Goal: Task Accomplishment & Management: Complete application form

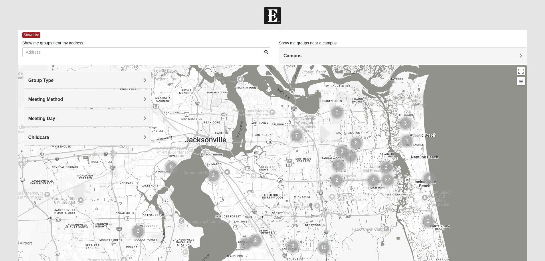
drag, startPoint x: 196, startPoint y: 159, endPoint x: 306, endPoint y: 164, distance: 110.0
click at [313, 161] on div at bounding box center [272, 179] width 509 height 229
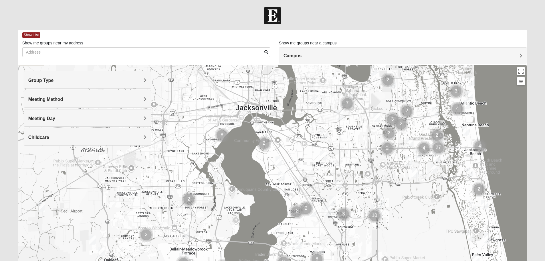
drag, startPoint x: 239, startPoint y: 166, endPoint x: 282, endPoint y: 139, distance: 50.2
click at [288, 135] on div at bounding box center [272, 179] width 509 height 229
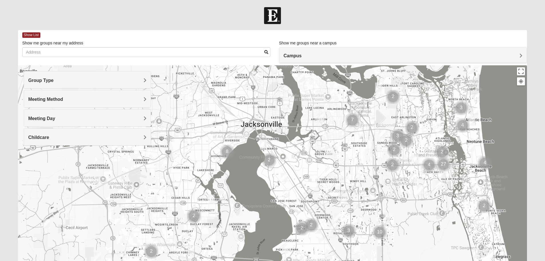
drag, startPoint x: 247, startPoint y: 140, endPoint x: 296, endPoint y: 134, distance: 49.5
click at [248, 152] on div at bounding box center [272, 179] width 509 height 229
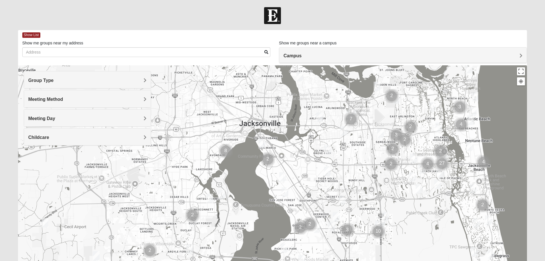
click at [267, 161] on img "Cluster of 2 groups" at bounding box center [268, 159] width 14 height 14
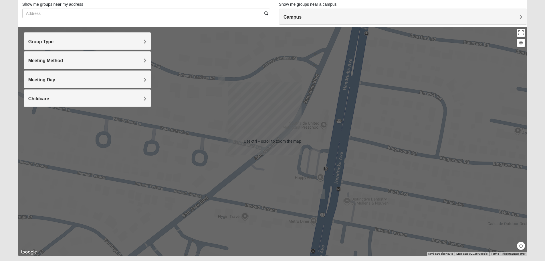
scroll to position [54, 0]
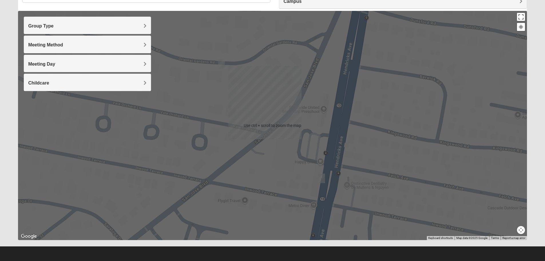
click at [267, 133] on div "To navigate, press the arrow keys." at bounding box center [272, 125] width 509 height 229
click at [324, 177] on img "Mens Enriquez 32207" at bounding box center [321, 177] width 7 height 9
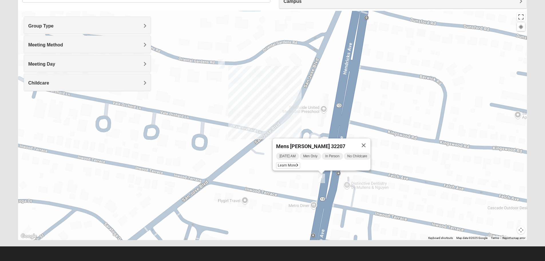
click at [222, 62] on img "1825 Mixed Chamberlian/Hicks 32207" at bounding box center [221, 63] width 7 height 9
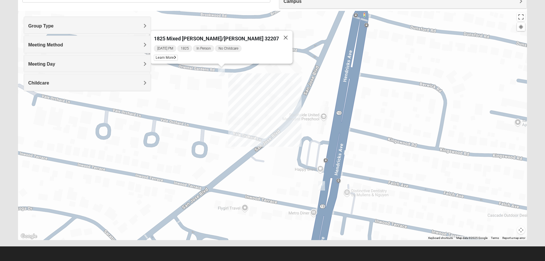
click at [90, 28] on h4 "Group Type" at bounding box center [87, 25] width 118 height 5
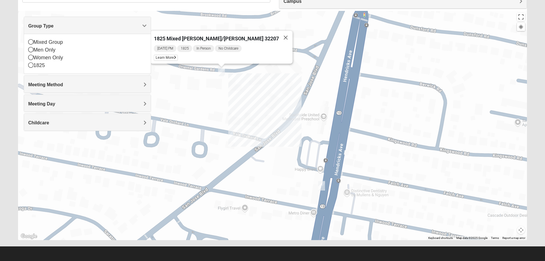
click at [56, 82] on div "Meeting Method" at bounding box center [87, 84] width 127 height 17
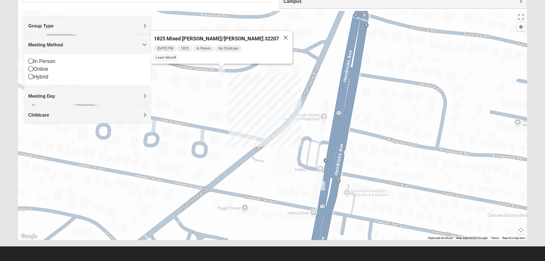
click at [67, 31] on div "Group Type" at bounding box center [87, 25] width 127 height 17
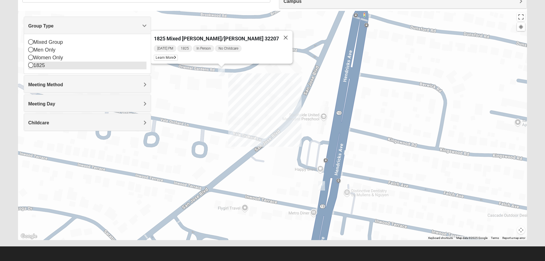
click at [41, 64] on div "1825" at bounding box center [87, 66] width 118 height 8
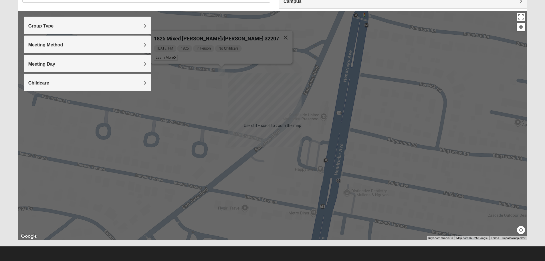
drag, startPoint x: 117, startPoint y: 21, endPoint x: 114, endPoint y: 21, distance: 3.4
click at [117, 21] on div "Group Type" at bounding box center [87, 25] width 127 height 17
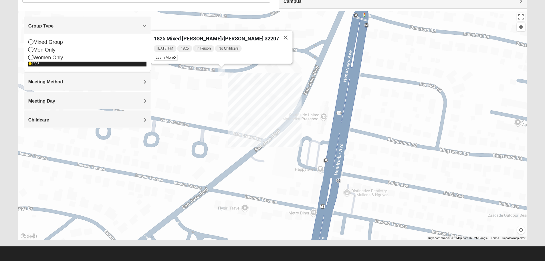
click at [36, 65] on div "1825" at bounding box center [87, 64] width 118 height 5
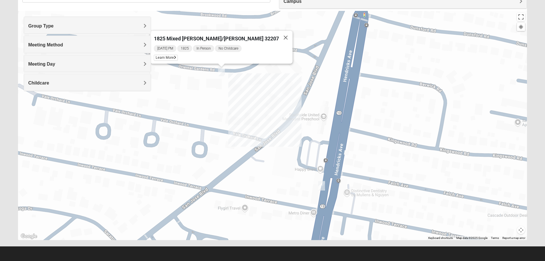
click at [66, 45] on h4 "Meeting Method" at bounding box center [87, 44] width 118 height 5
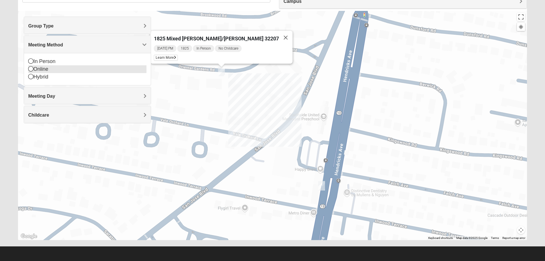
click at [63, 68] on div "Online" at bounding box center [87, 69] width 118 height 8
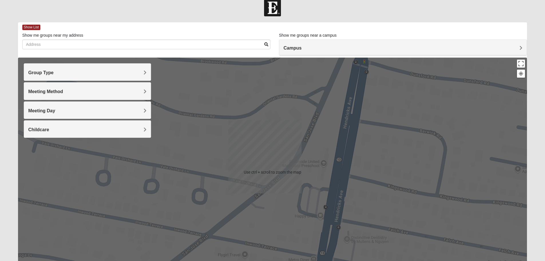
scroll to position [0, 0]
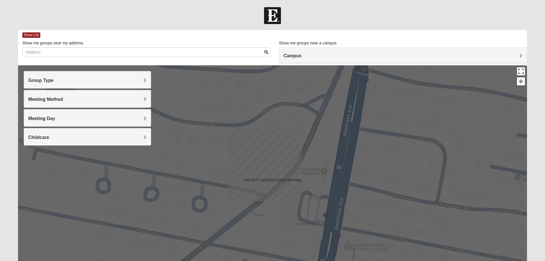
click at [523, 74] on button "Toggle fullscreen view" at bounding box center [521, 71] width 8 height 8
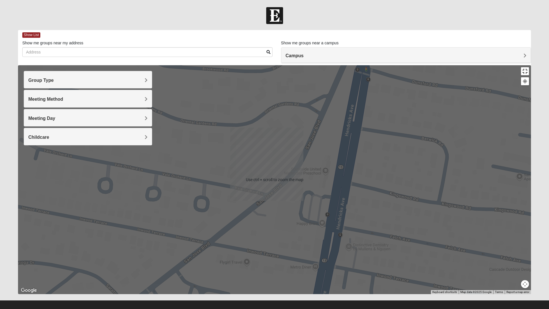
click at [529, 67] on button "Toggle fullscreen view" at bounding box center [525, 71] width 8 height 8
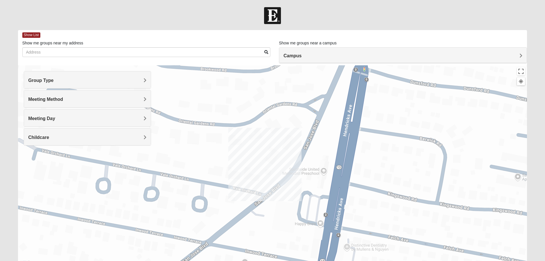
click at [523, 84] on button at bounding box center [521, 81] width 8 height 8
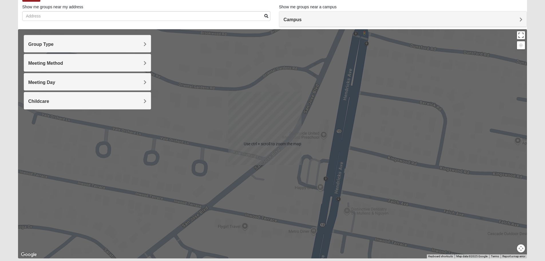
scroll to position [54, 0]
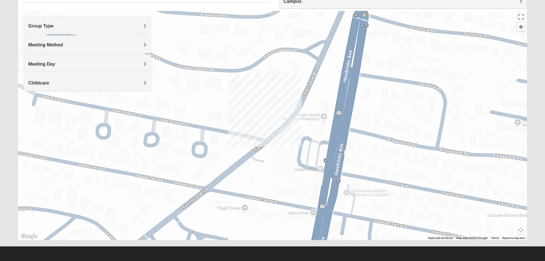
click at [123, 66] on h4 "Meeting Day" at bounding box center [87, 63] width 118 height 5
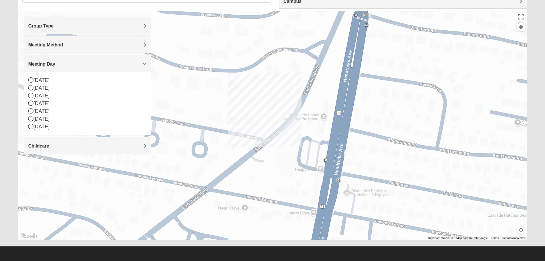
click at [123, 66] on h4 "Meeting Day" at bounding box center [87, 63] width 118 height 5
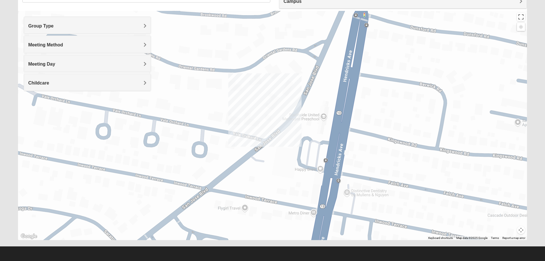
click at [102, 83] on h4 "Childcare" at bounding box center [87, 82] width 118 height 5
click at [90, 62] on h4 "Meeting Day" at bounding box center [87, 63] width 118 height 5
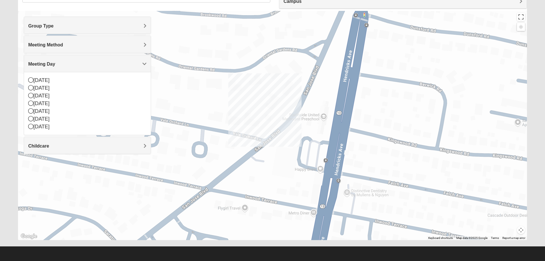
click at [79, 43] on h4 "Meeting Method" at bounding box center [87, 44] width 118 height 5
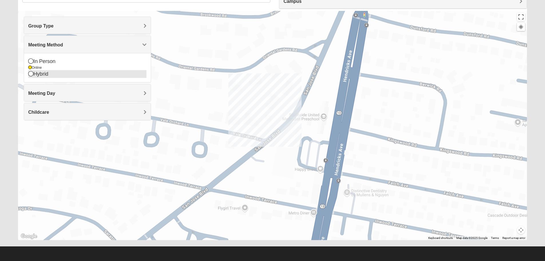
click at [33, 76] on icon at bounding box center [30, 73] width 5 height 5
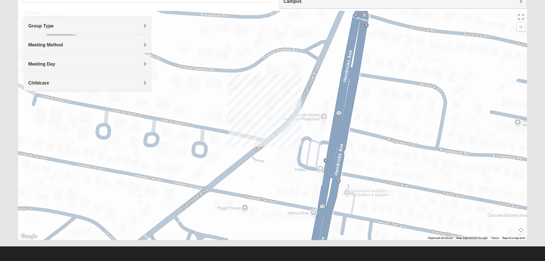
click at [521, 231] on button "Map camera controls" at bounding box center [521, 230] width 8 height 8
click at [511, 228] on button "Zoom out" at bounding box center [511, 230] width 8 height 8
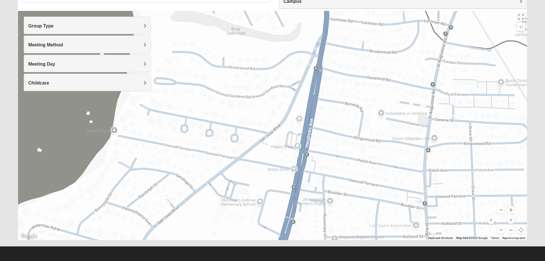
click at [511, 231] on button "Zoom out" at bounding box center [511, 230] width 8 height 8
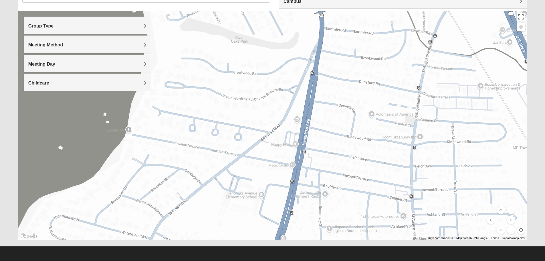
click at [511, 231] on button "Zoom out" at bounding box center [511, 230] width 8 height 8
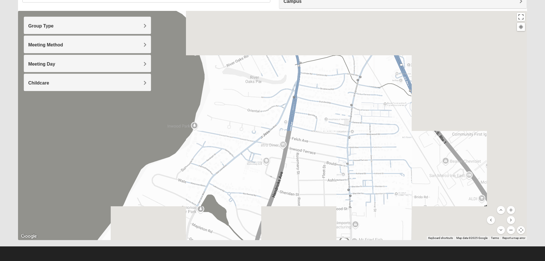
click at [511, 231] on button "Zoom out" at bounding box center [511, 230] width 8 height 8
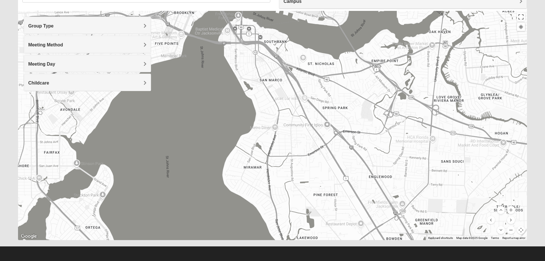
click at [511, 231] on button "Zoom out" at bounding box center [511, 230] width 8 height 8
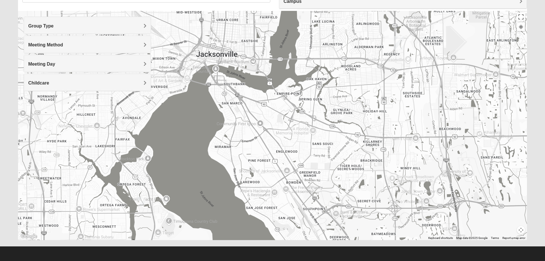
drag, startPoint x: 369, startPoint y: 131, endPoint x: 333, endPoint y: 94, distance: 51.8
click at [333, 94] on div at bounding box center [272, 125] width 509 height 229
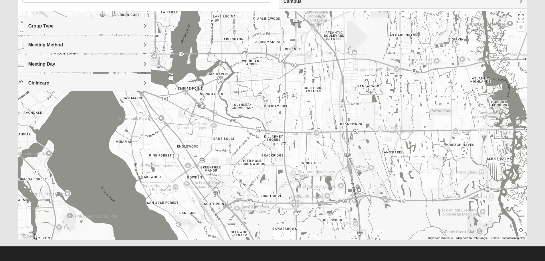
drag, startPoint x: 401, startPoint y: 101, endPoint x: 332, endPoint y: 134, distance: 75.9
click at [335, 131] on div at bounding box center [272, 125] width 509 height 229
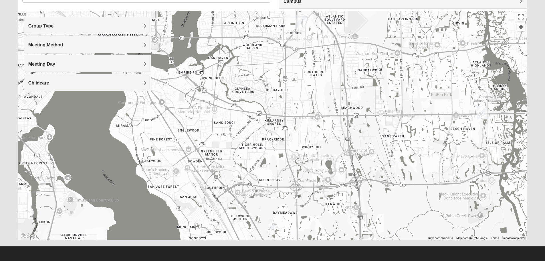
click at [272, 223] on img "Women’s Bowie 32256 Southside Baymeadows" at bounding box center [272, 223] width 7 height 9
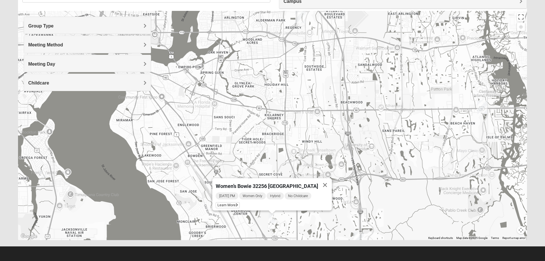
click at [522, 232] on button "Map camera controls" at bounding box center [521, 230] width 8 height 8
click at [511, 228] on button "Zoom out" at bounding box center [511, 230] width 8 height 8
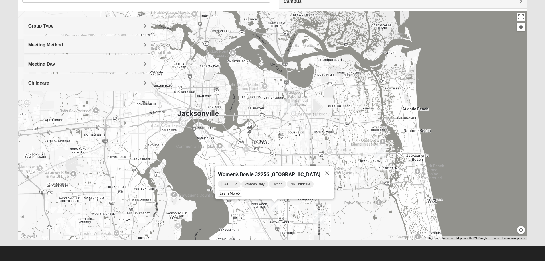
drag, startPoint x: 187, startPoint y: 130, endPoint x: 189, endPoint y: 169, distance: 38.4
click at [189, 169] on div "Women’s Bowie 32256 [GEOGRAPHIC_DATA] [DATE] PM Women Only Hybrid No Childcare …" at bounding box center [272, 125] width 509 height 229
click at [290, 106] on img "Arlington" at bounding box center [289, 106] width 10 height 14
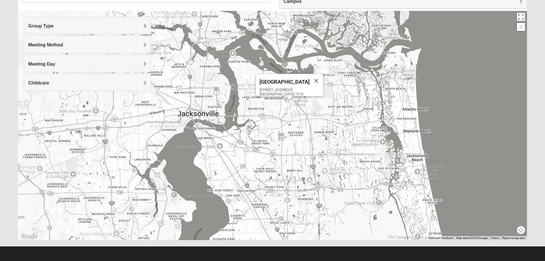
click at [380, 146] on img "San Pablo" at bounding box center [380, 152] width 10 height 14
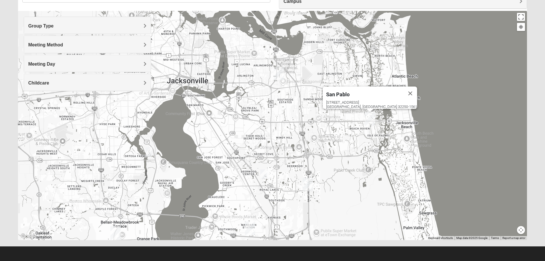
drag, startPoint x: 344, startPoint y: 167, endPoint x: 327, endPoint y: 132, distance: 38.6
click at [332, 136] on div "[GEOGRAPHIC_DATA] [STREET_ADDRESS]" at bounding box center [272, 125] width 509 height 229
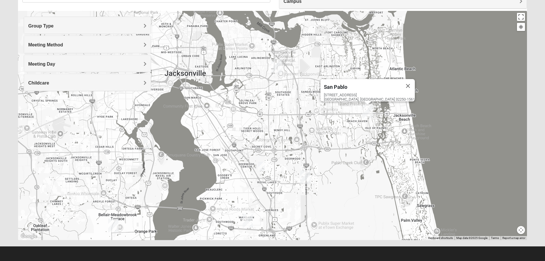
click at [250, 220] on img "Mandarin" at bounding box center [248, 221] width 10 height 14
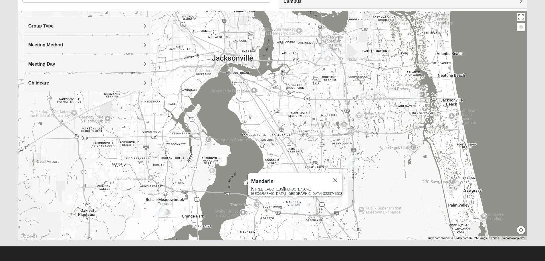
drag, startPoint x: 235, startPoint y: 148, endPoint x: 201, endPoint y: 201, distance: 62.4
click at [278, 130] on div "Mandarin [STREET_ADDRESS][PERSON_NAME]" at bounding box center [272, 125] width 509 height 229
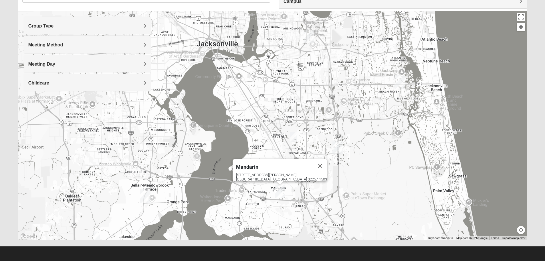
click at [144, 195] on img "Orange Park" at bounding box center [145, 196] width 10 height 14
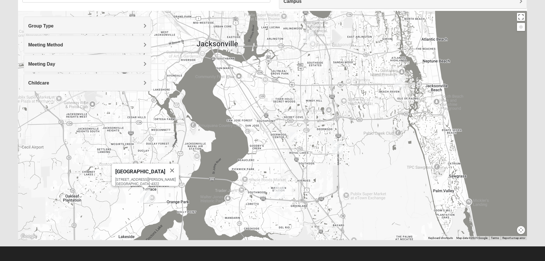
click at [339, 148] on img "Baymeadows" at bounding box center [337, 147] width 10 height 14
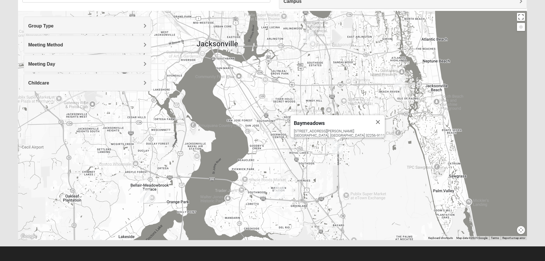
click at [294, 138] on img "Women’s Bowie 32256 Southside Baymeadows" at bounding box center [293, 136] width 7 height 9
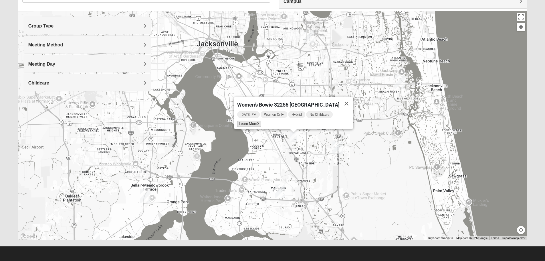
click at [251, 121] on span "Learn More" at bounding box center [249, 124] width 24 height 6
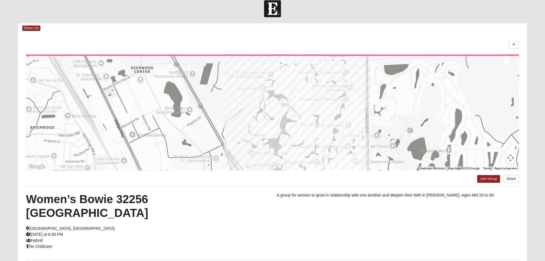
scroll to position [0, 0]
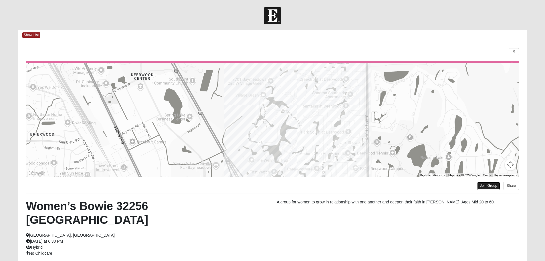
click at [490, 185] on link "Join Group" at bounding box center [488, 186] width 23 height 8
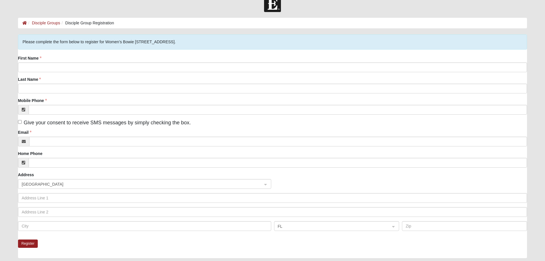
scroll to position [1, 0]
